Goal: Transaction & Acquisition: Purchase product/service

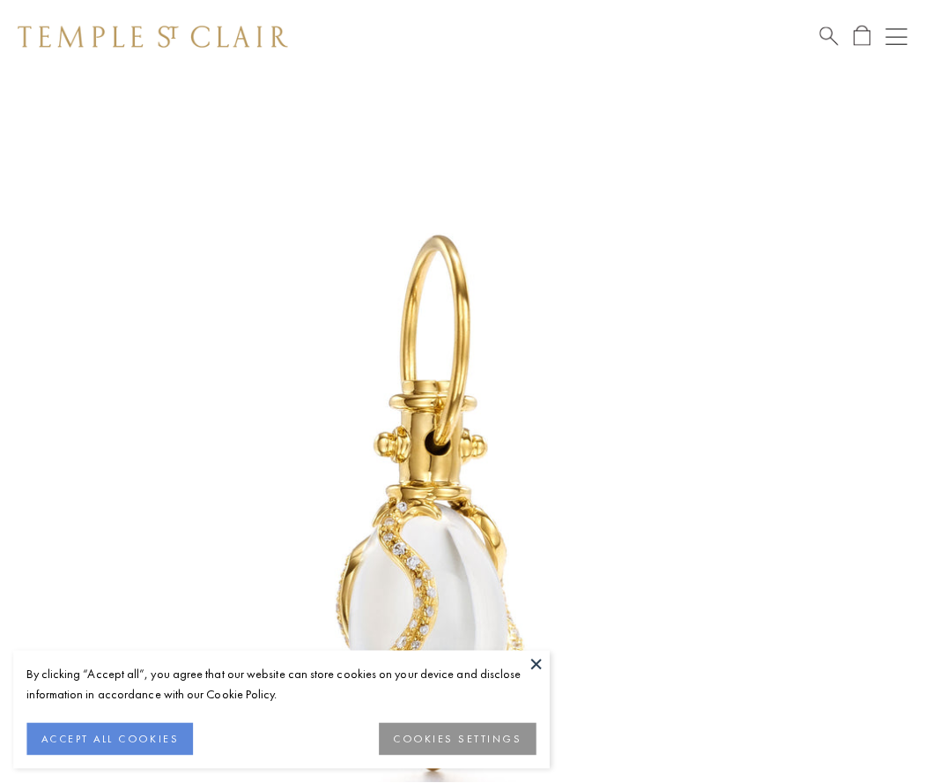
scroll to position [7, 0]
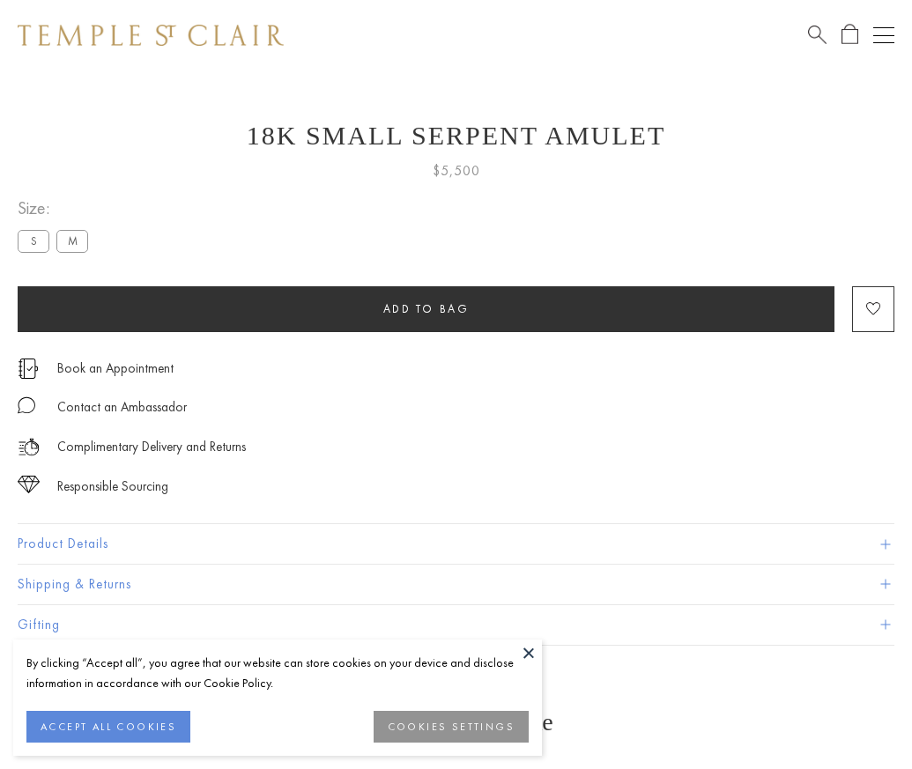
click at [426, 308] on span "Add to bag" at bounding box center [426, 308] width 86 height 15
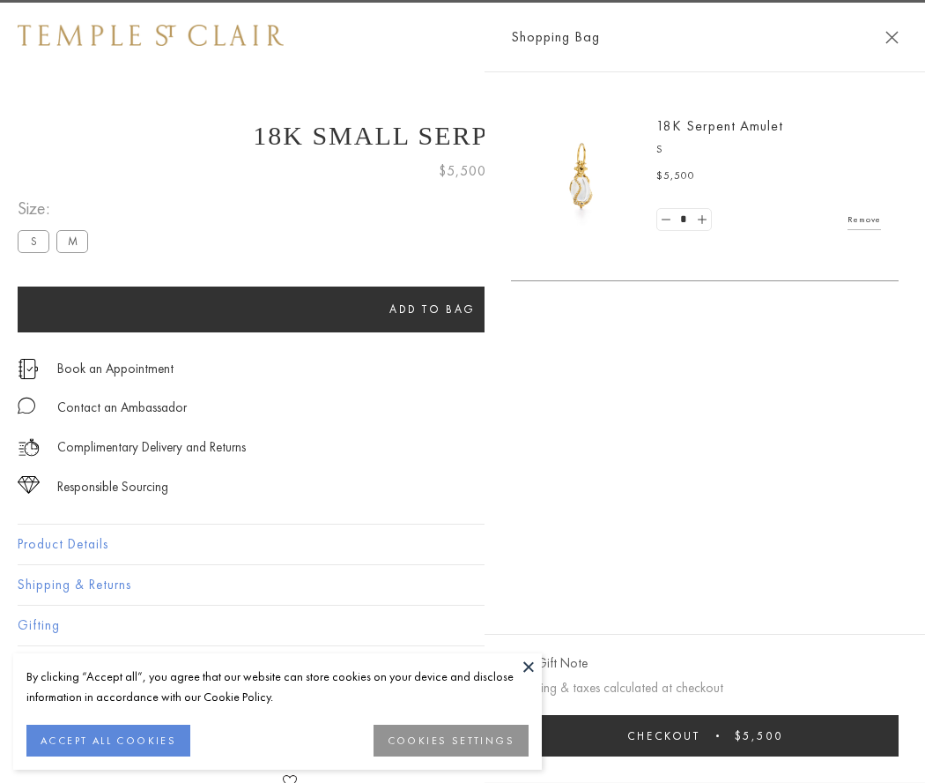
click at [705, 735] on button "Checkout $5,500" at bounding box center [705, 735] width 388 height 41
